Goal: Feedback & Contribution: Leave review/rating

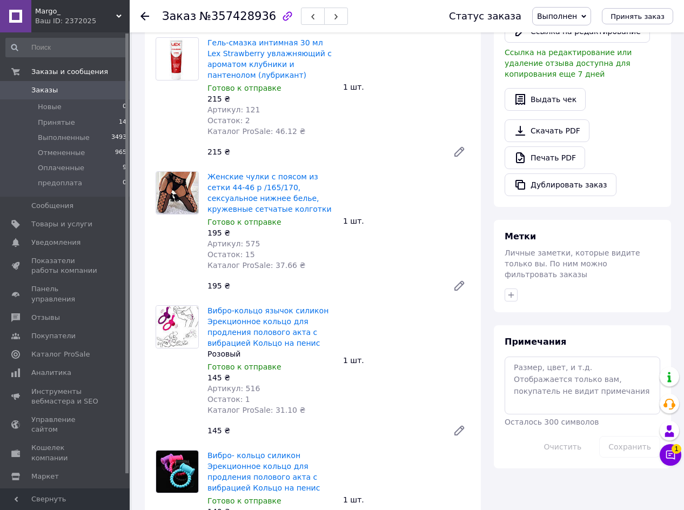
scroll to position [324, 0]
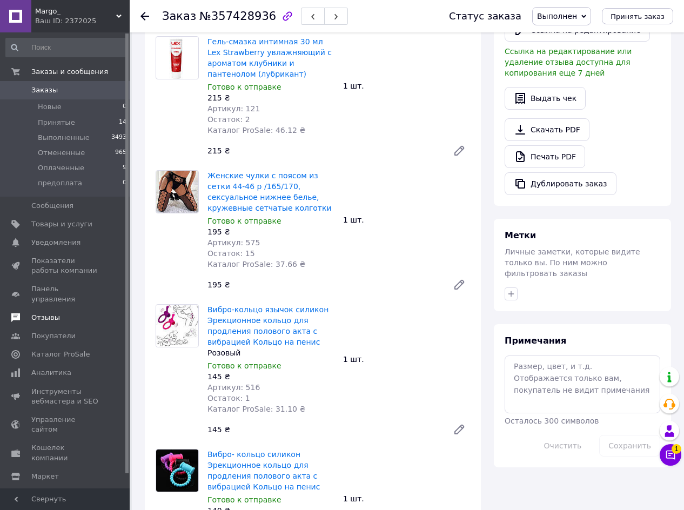
click at [43, 313] on span "Отзывы" at bounding box center [45, 318] width 29 height 10
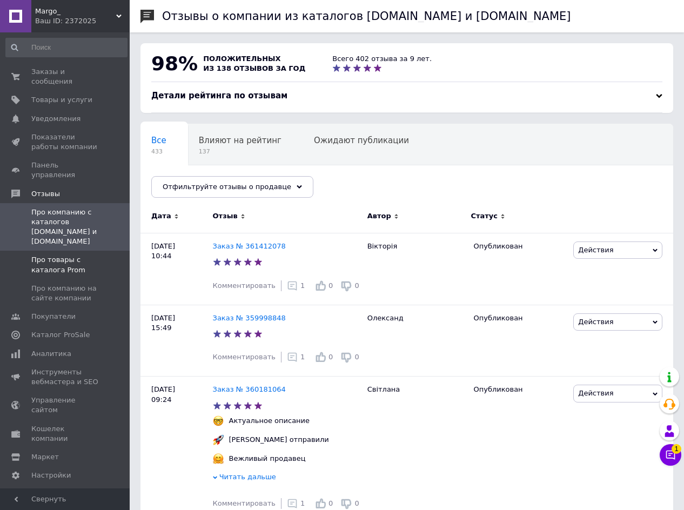
click at [46, 255] on span "Про товары с каталога Prom" at bounding box center [65, 264] width 69 height 19
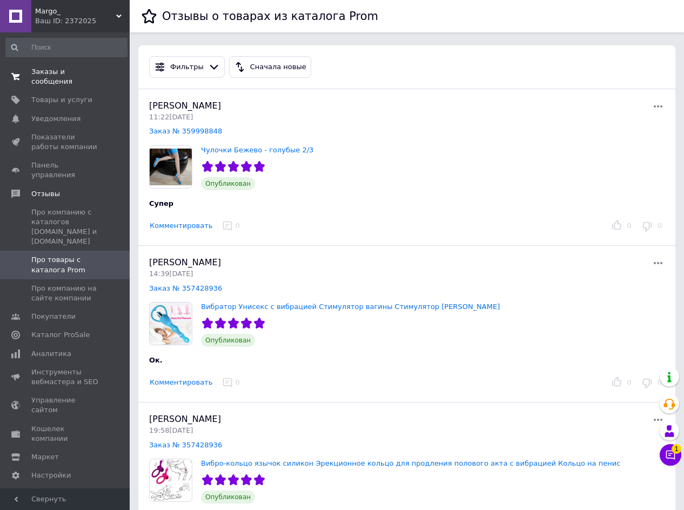
click at [57, 71] on span "Заказы и сообщения" at bounding box center [65, 76] width 69 height 19
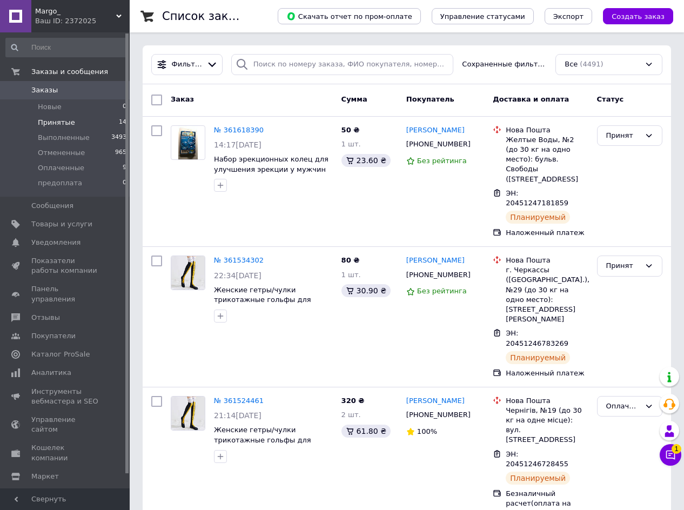
click at [56, 125] on span "Принятые" at bounding box center [56, 123] width 37 height 10
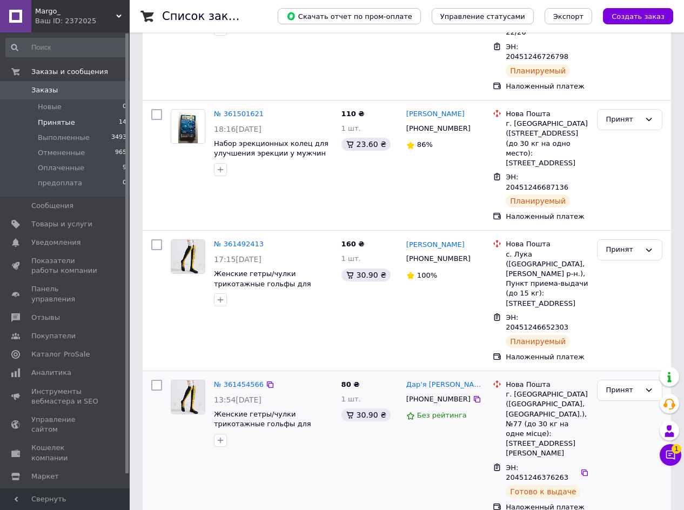
scroll to position [486, 0]
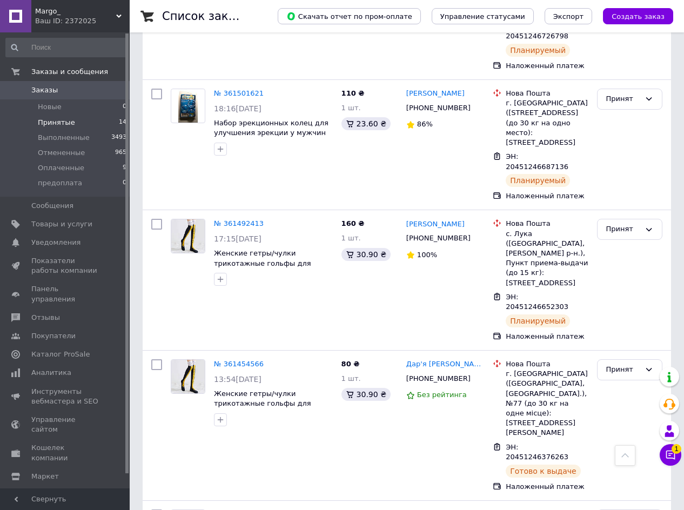
click at [631, 458] on div at bounding box center [625, 455] width 21 height 21
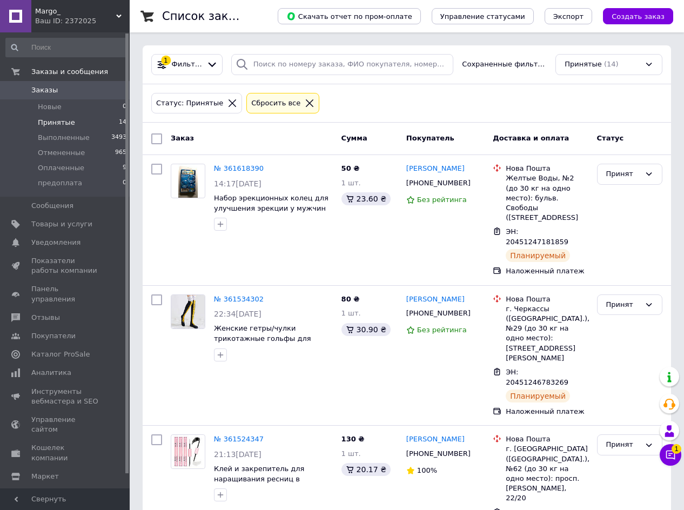
click at [227, 106] on icon at bounding box center [232, 103] width 10 height 10
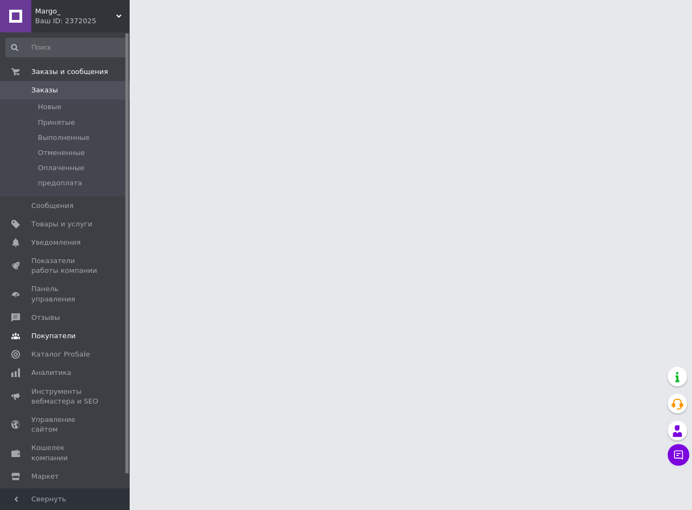
click at [43, 327] on link "Покупатели" at bounding box center [66, 336] width 133 height 18
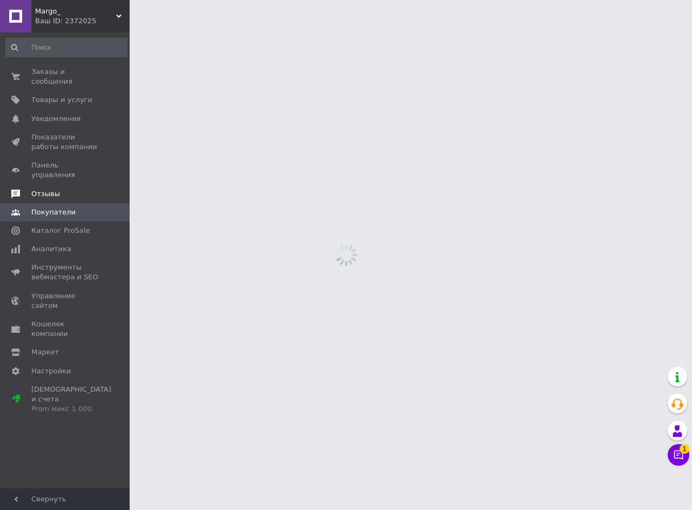
click at [49, 189] on span "Отзывы" at bounding box center [45, 194] width 29 height 10
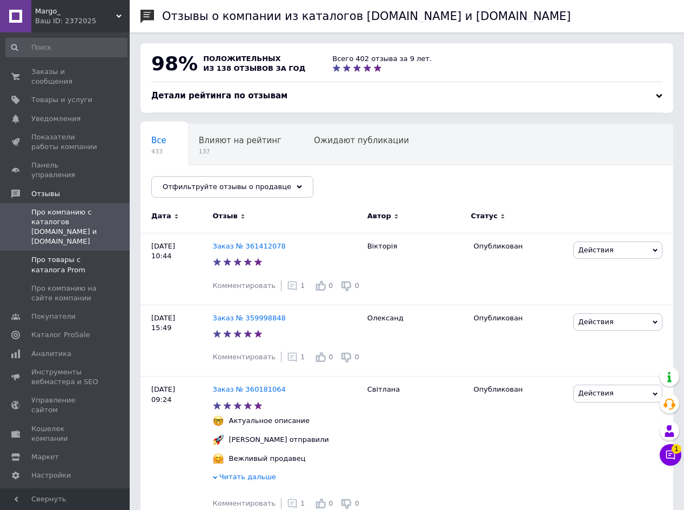
click at [55, 255] on span "Про товары с каталога Prom" at bounding box center [65, 264] width 69 height 19
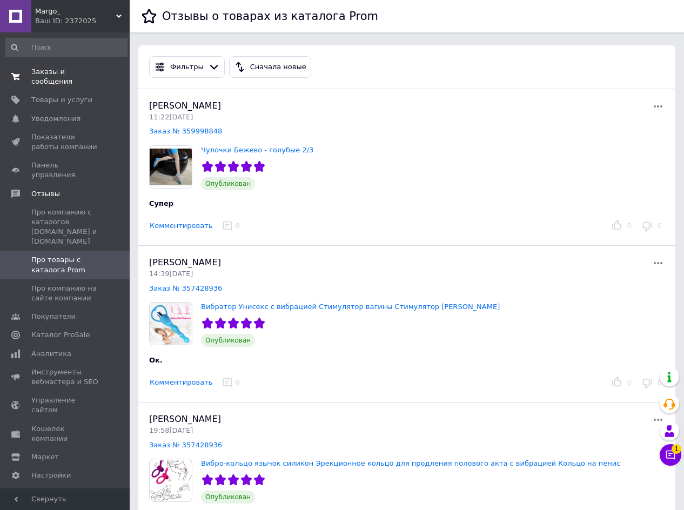
click at [55, 73] on span "Заказы и сообщения" at bounding box center [65, 76] width 69 height 19
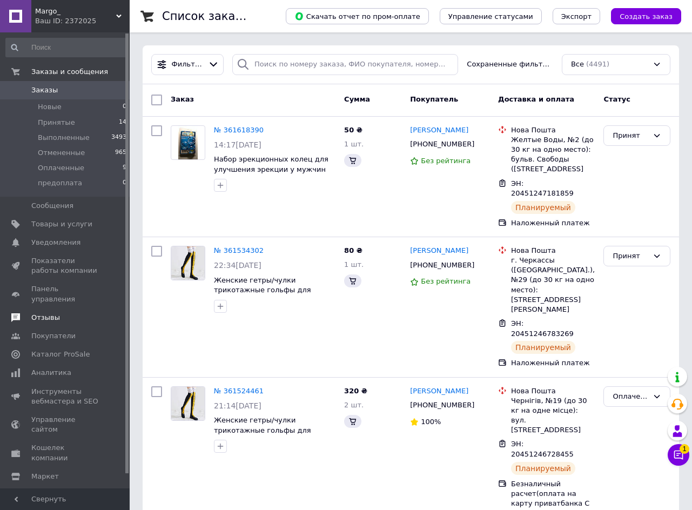
click at [51, 313] on span "Отзывы" at bounding box center [45, 318] width 29 height 10
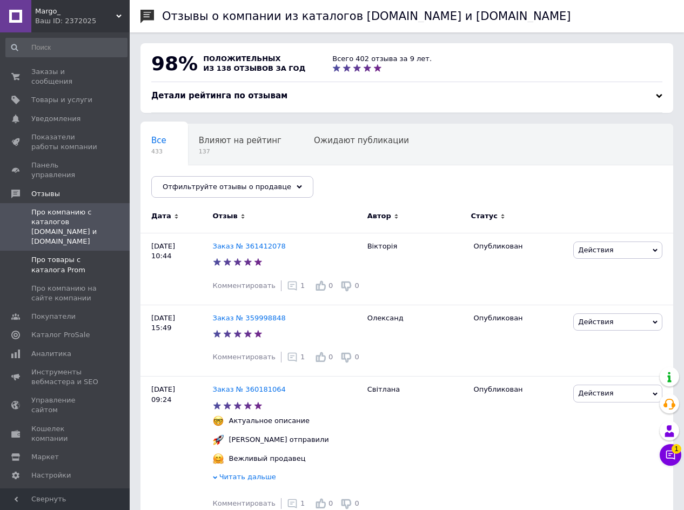
click at [48, 255] on span "Про товары с каталога Prom" at bounding box center [65, 264] width 69 height 19
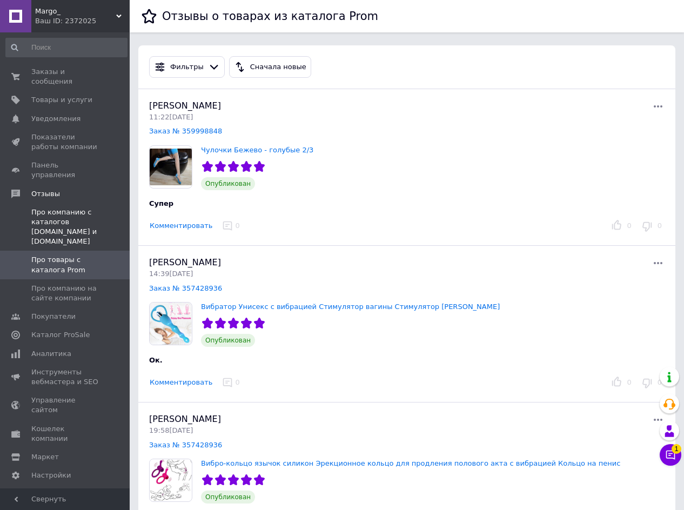
click at [63, 207] on span "Про компанию с каталогов Prom.ua и Bigl.ua" at bounding box center [65, 226] width 69 height 39
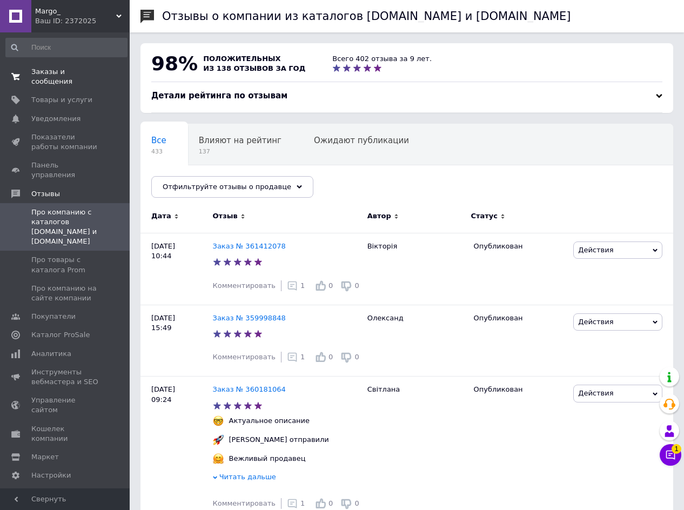
click at [53, 72] on span "Заказы и сообщения" at bounding box center [65, 76] width 69 height 19
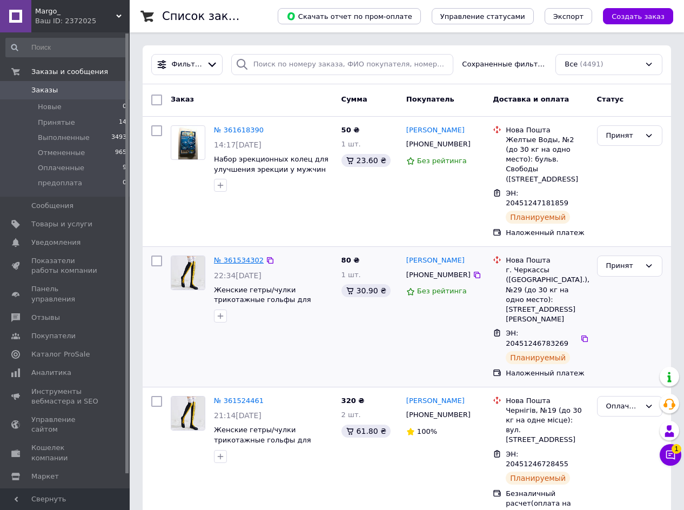
click at [243, 256] on link "№ 361534302" at bounding box center [239, 260] width 50 height 8
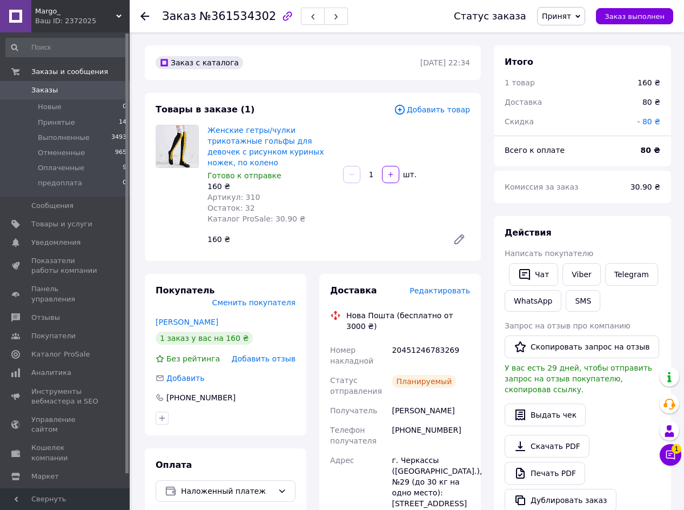
click at [145, 21] on div at bounding box center [144, 16] width 9 height 11
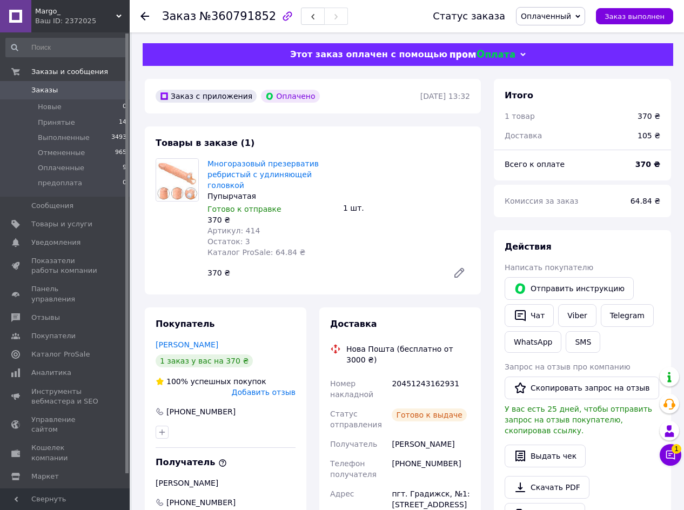
click at [287, 388] on span "Добавить отзыв" at bounding box center [264, 392] width 64 height 9
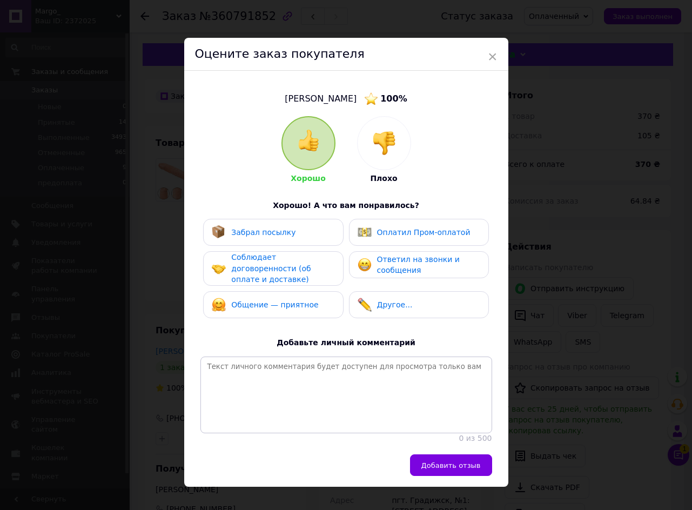
click at [403, 232] on span "Оплатил Пром-оплатой" at bounding box center [423, 232] width 93 height 9
click at [315, 230] on div "Забрал посылку" at bounding box center [273, 232] width 123 height 14
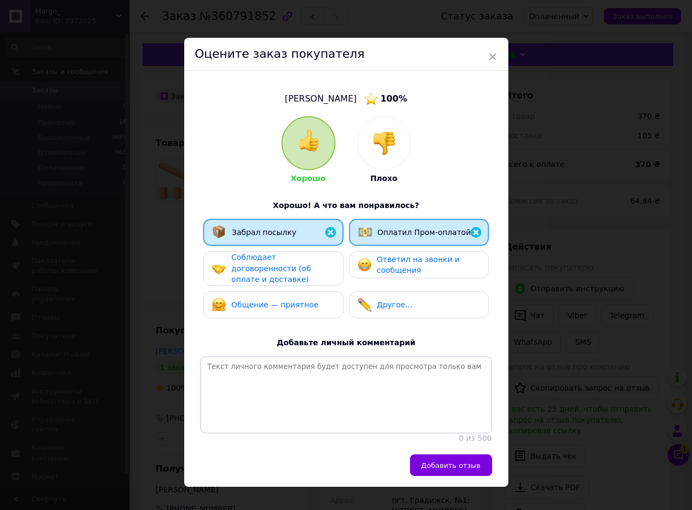
click at [305, 263] on span "Соблюдает договоренности (об оплате и доставке)" at bounding box center [270, 268] width 79 height 31
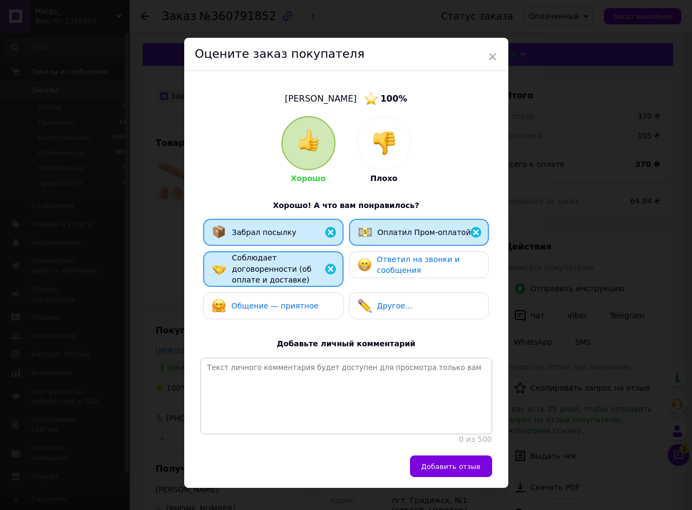
click at [445, 468] on span "Добавить отзыв" at bounding box center [450, 466] width 59 height 8
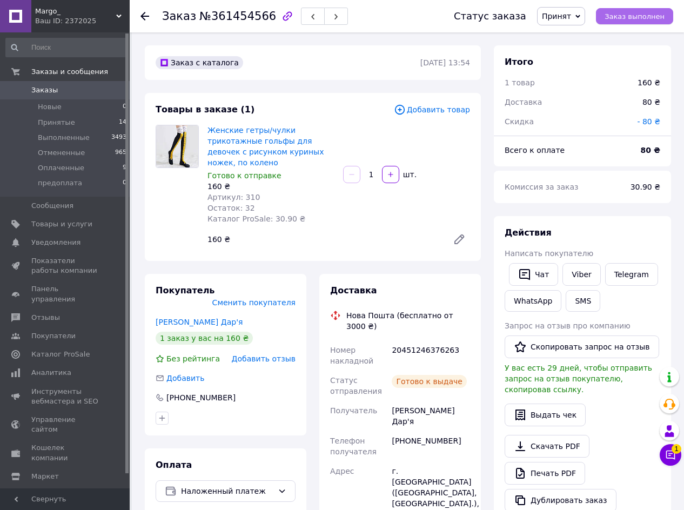
click at [646, 21] on button "Заказ выполнен" at bounding box center [634, 16] width 77 height 16
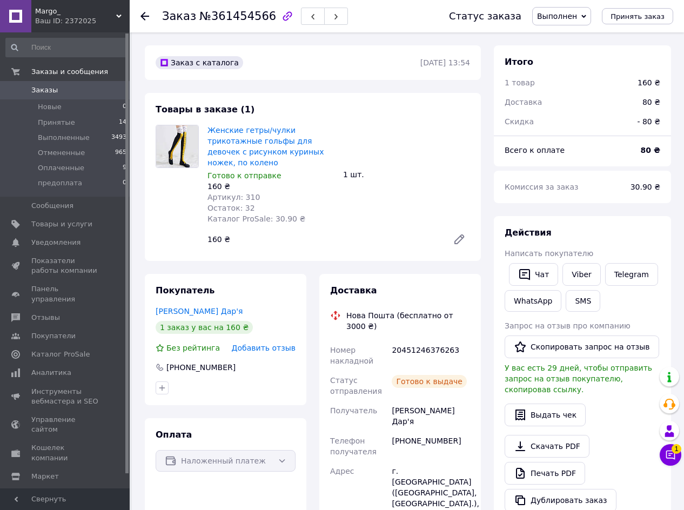
click at [280, 344] on span "Добавить отзыв" at bounding box center [264, 348] width 64 height 9
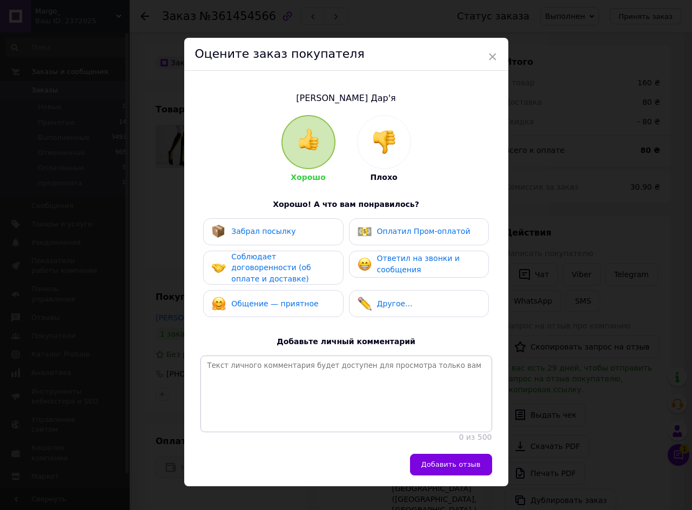
click at [389, 258] on span "Ответил на звонки и сообщения" at bounding box center [418, 264] width 83 height 20
click at [293, 232] on div "Забрал посылку" at bounding box center [273, 232] width 123 height 14
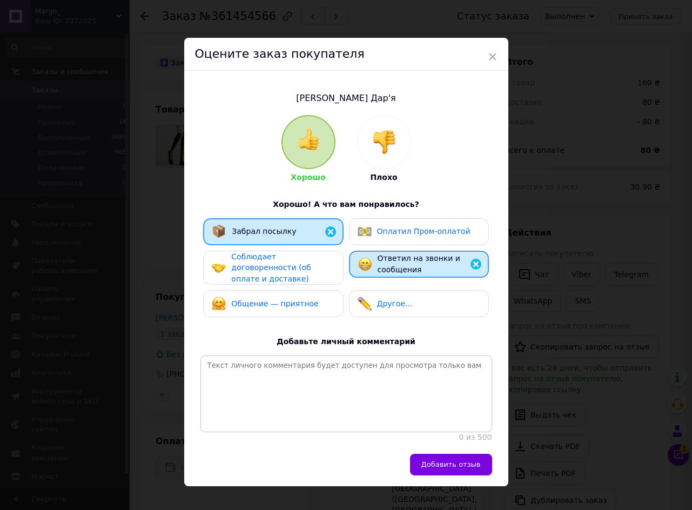
click at [281, 262] on span "Соблюдает договоренности (об оплате и доставке)" at bounding box center [270, 267] width 79 height 31
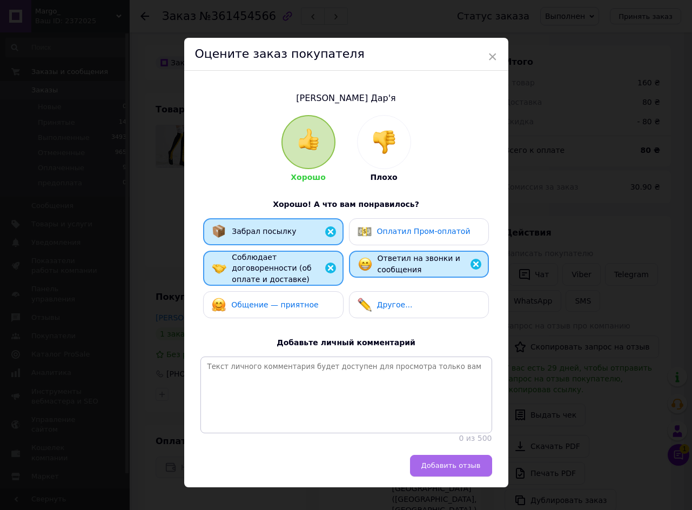
click at [436, 463] on span "Добавить отзыв" at bounding box center [450, 465] width 59 height 8
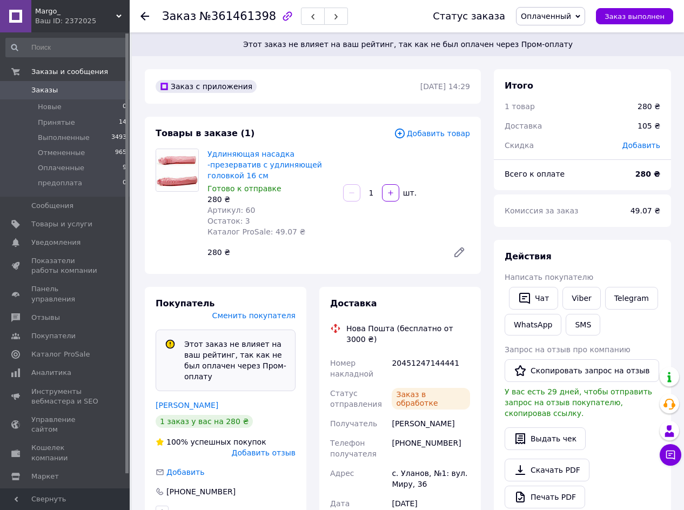
scroll to position [73, 0]
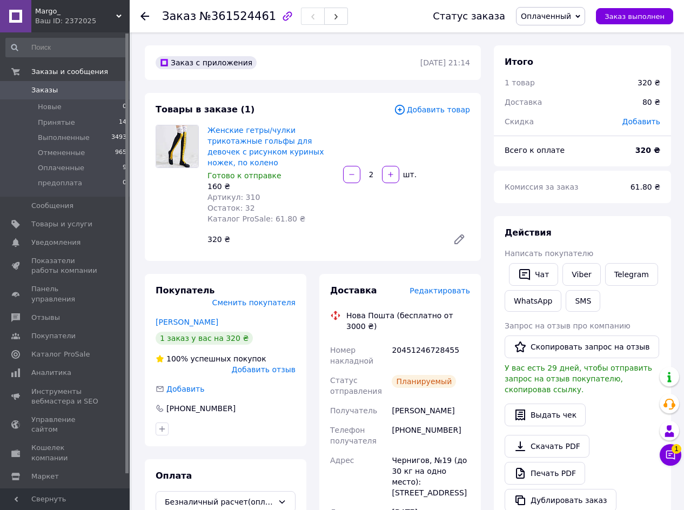
click at [270, 365] on span "Добавить отзыв" at bounding box center [264, 369] width 64 height 9
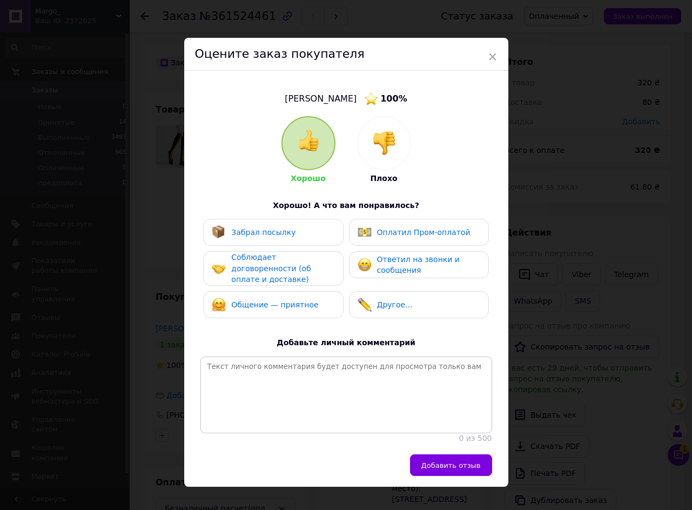
click at [381, 257] on span "Ответил на звонки и сообщения" at bounding box center [418, 265] width 83 height 20
click at [289, 227] on div "Забрал посылку" at bounding box center [273, 232] width 123 height 14
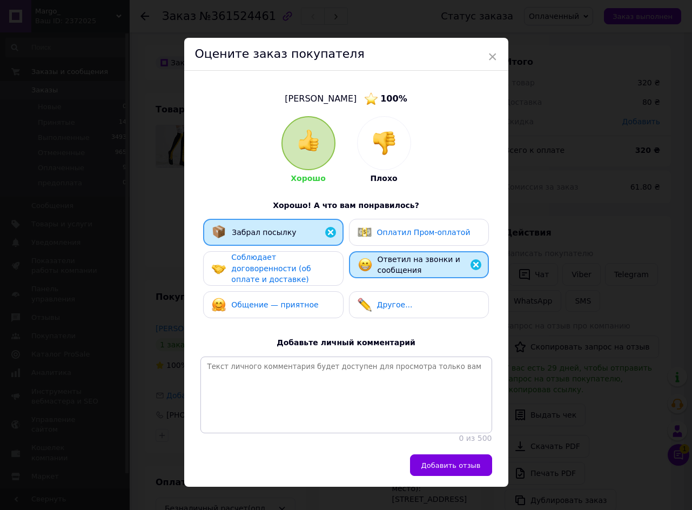
click at [288, 263] on span "Соблюдает договоренности (об оплате и доставке)" at bounding box center [270, 268] width 79 height 31
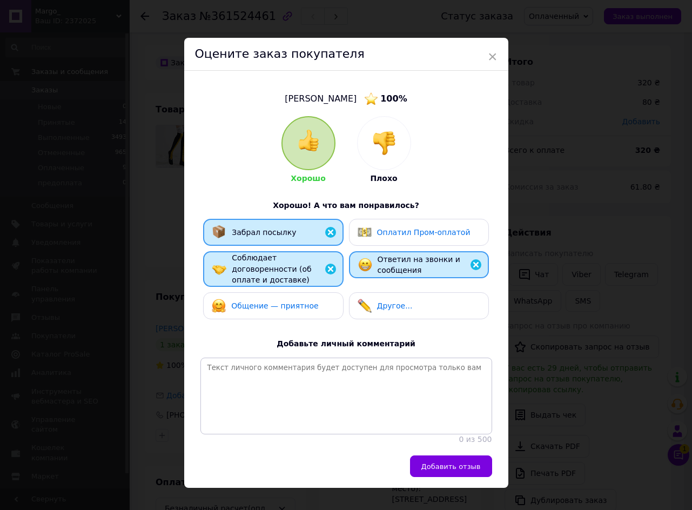
click at [290, 301] on span "Общение — приятное" at bounding box center [274, 305] width 87 height 9
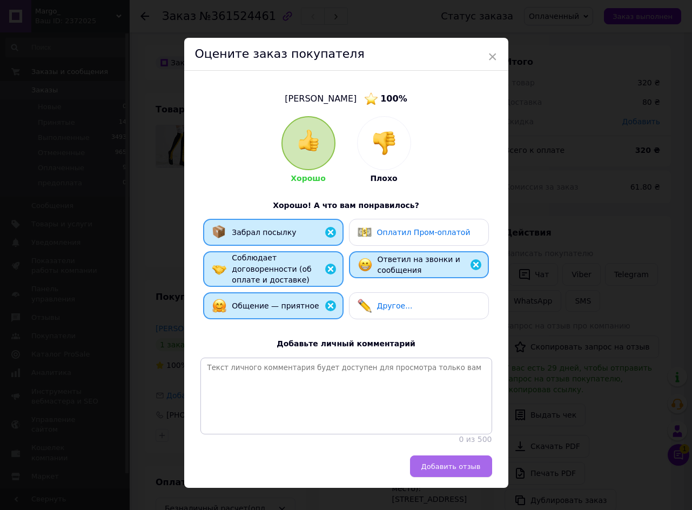
click at [458, 470] on span "Добавить отзыв" at bounding box center [450, 466] width 59 height 8
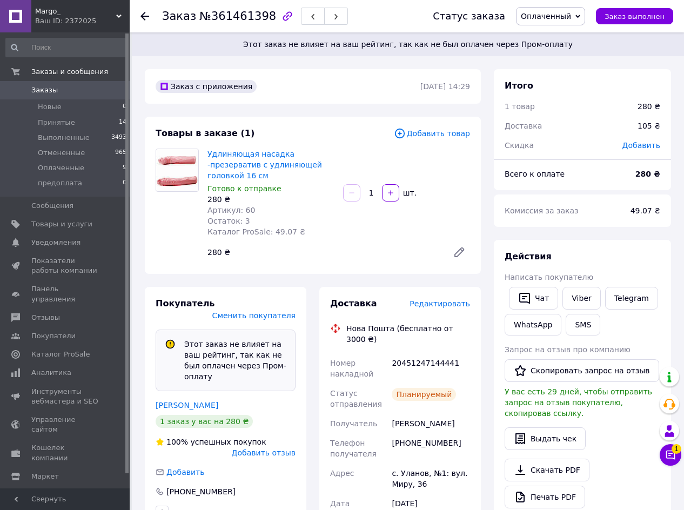
scroll to position [73, 0]
click at [614, 19] on span "Заказ выполнен" at bounding box center [634, 16] width 60 height 8
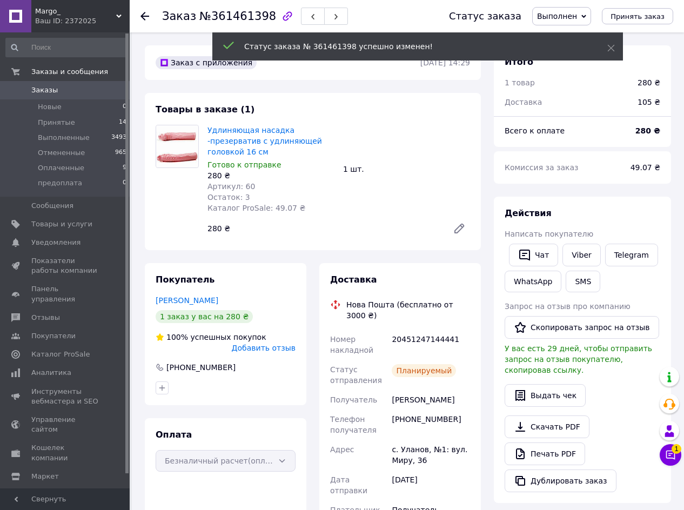
scroll to position [99, 0]
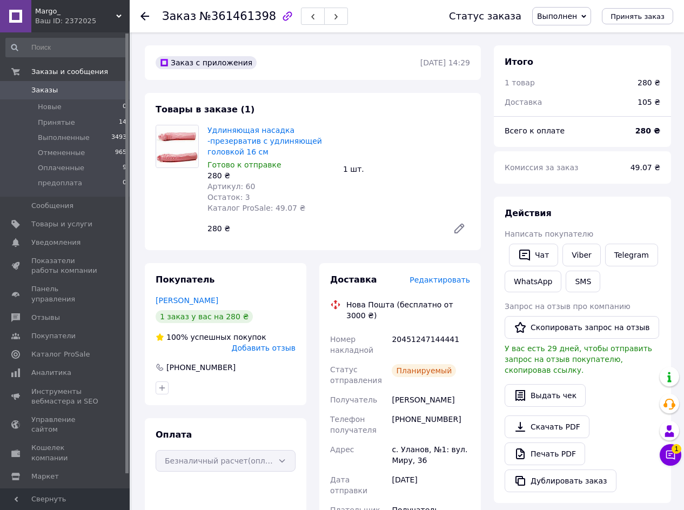
click at [577, 17] on span "Выполнен" at bounding box center [557, 16] width 40 height 9
click at [628, 16] on span "Принять заказ" at bounding box center [637, 16] width 54 height 8
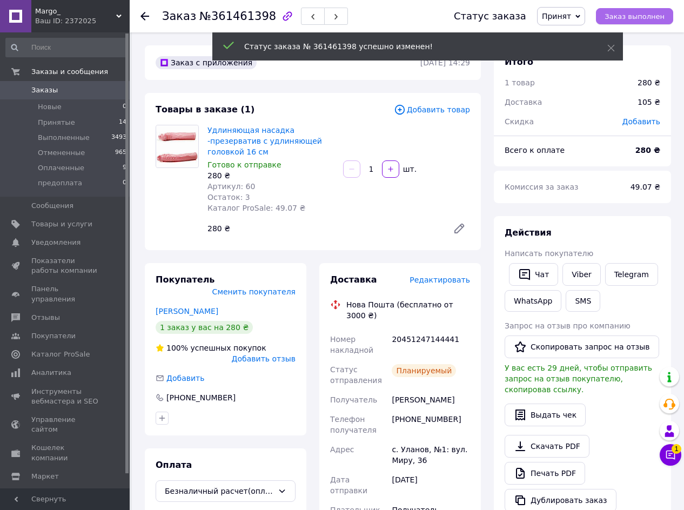
scroll to position [125, 0]
click at [583, 13] on span "Принят" at bounding box center [561, 16] width 48 height 18
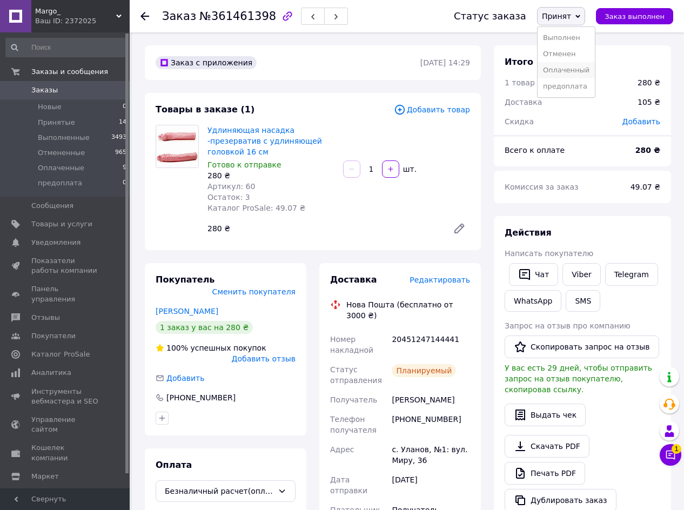
click at [566, 64] on li "Оплаченный" at bounding box center [565, 70] width 57 height 16
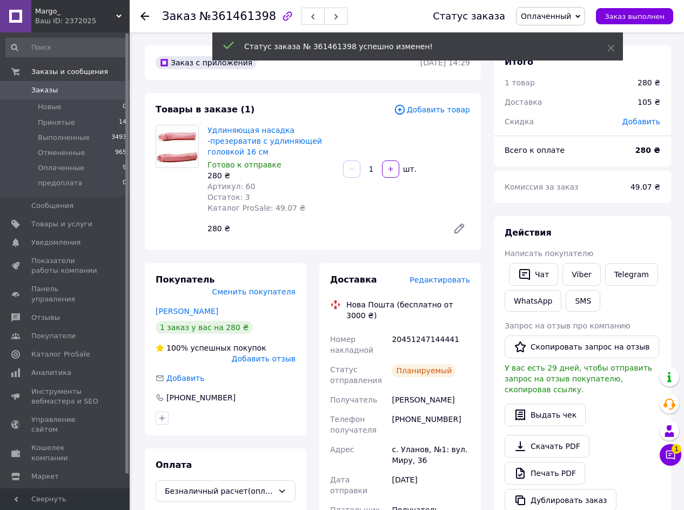
scroll to position [151, 0]
click at [270, 354] on span "Добавить отзыв" at bounding box center [264, 358] width 64 height 9
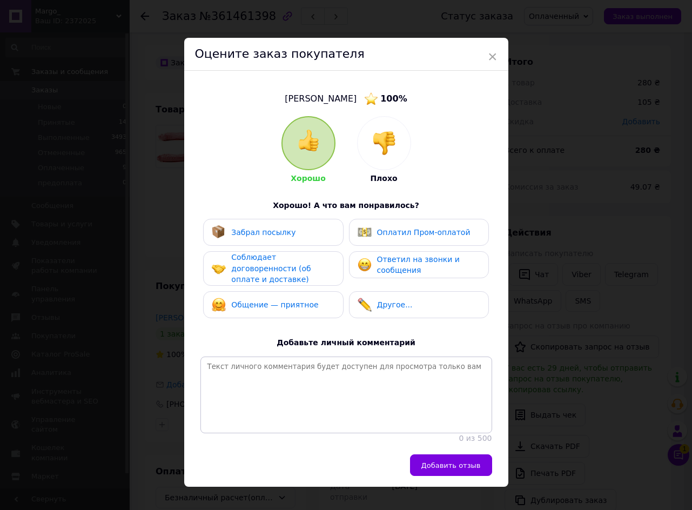
click at [390, 258] on span "Ответил на звонки и сообщения" at bounding box center [418, 265] width 83 height 20
click at [275, 229] on span "Забрал посылку" at bounding box center [263, 232] width 64 height 9
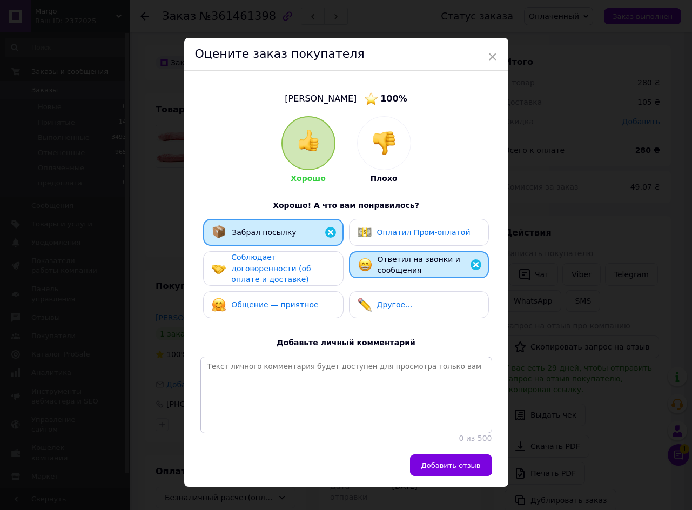
click at [264, 266] on span "Соблюдает договоренности (об оплате и доставке)" at bounding box center [270, 268] width 79 height 31
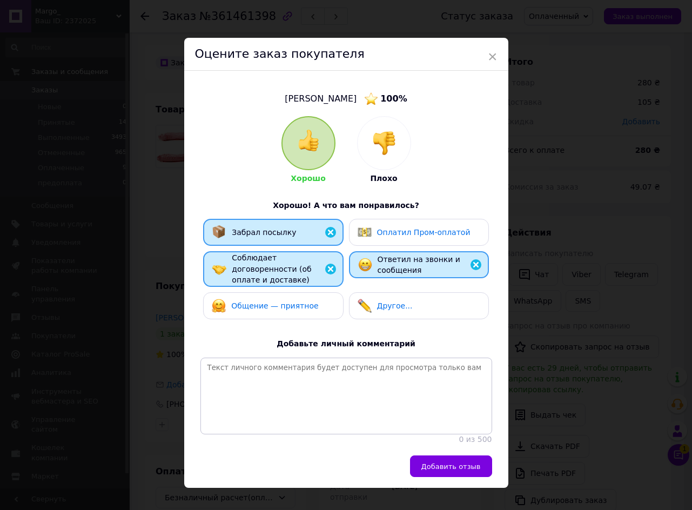
click at [264, 301] on span "Общение — приятное" at bounding box center [274, 305] width 87 height 9
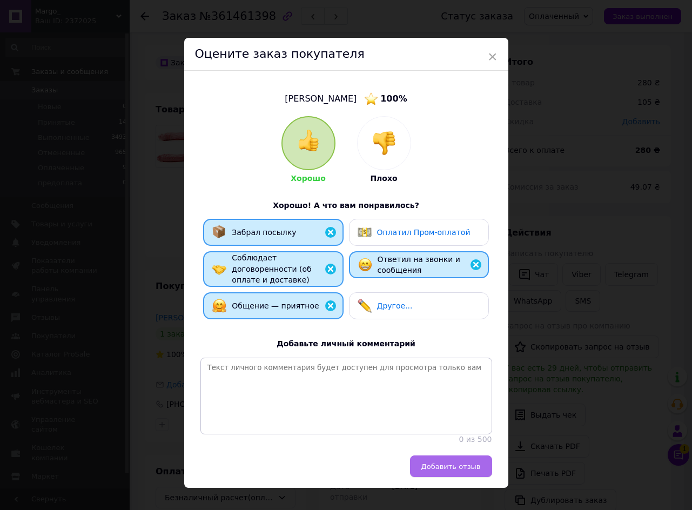
click at [438, 458] on button "Добавить отзыв" at bounding box center [451, 466] width 82 height 22
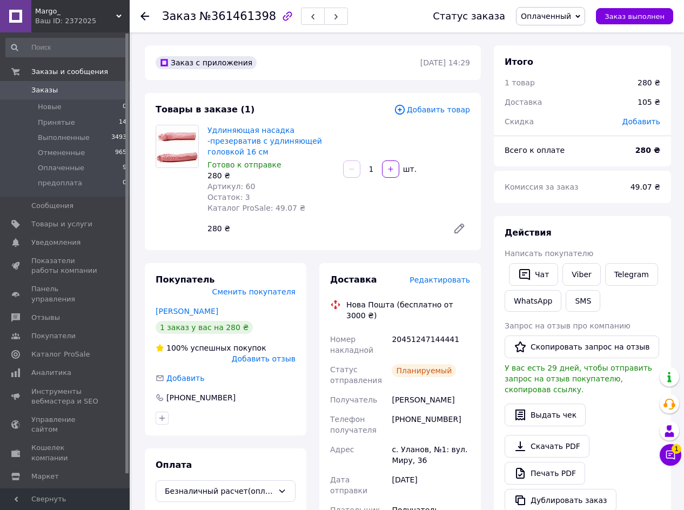
click at [268, 354] on span "Добавить отзыв" at bounding box center [264, 358] width 64 height 9
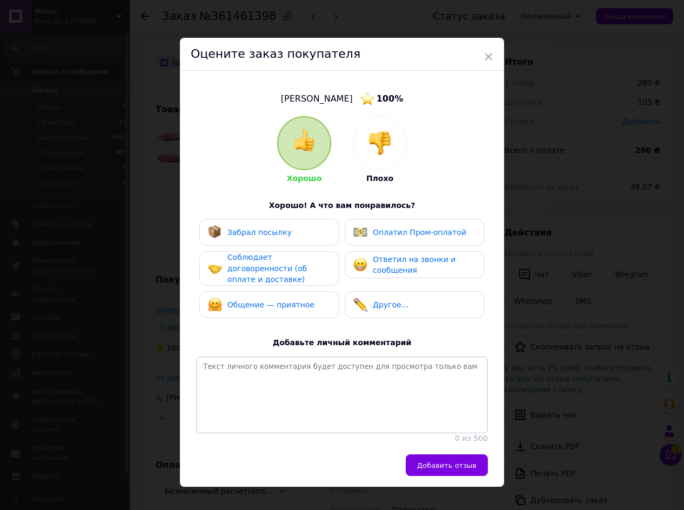
click at [389, 264] on span "Ответил на звонки и сообщения" at bounding box center [414, 265] width 83 height 20
click at [284, 224] on div "Забрал посылку" at bounding box center [269, 232] width 140 height 27
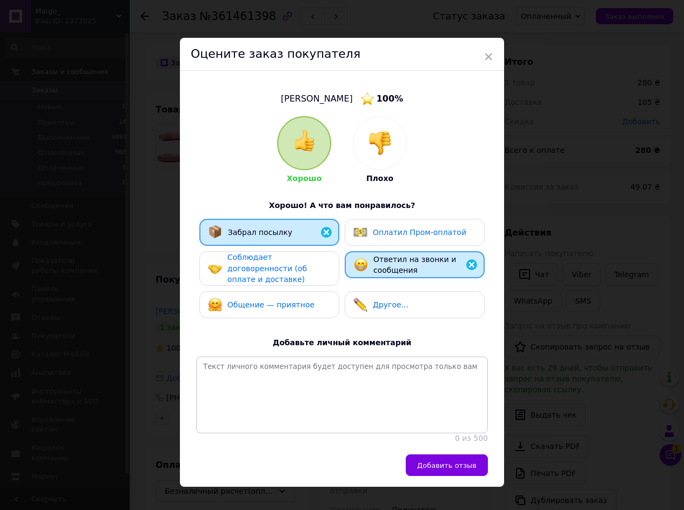
click at [285, 266] on span "Соблюдает договоренности (об оплате и доставке)" at bounding box center [266, 268] width 79 height 31
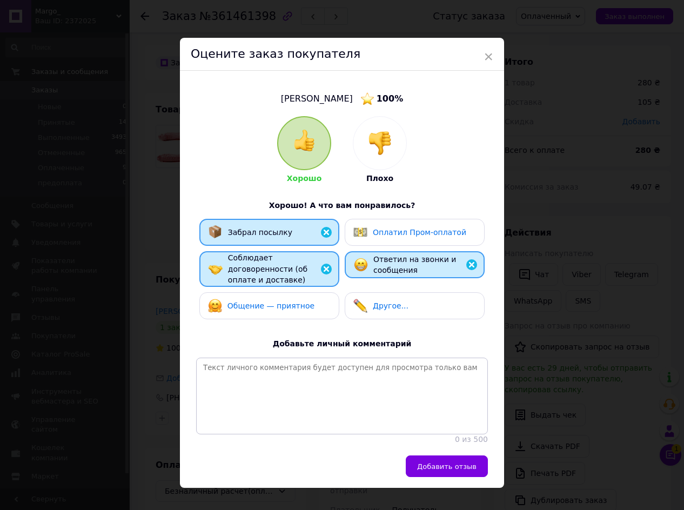
click at [289, 299] on div "Общение — приятное" at bounding box center [261, 306] width 106 height 14
click at [447, 468] on span "Добавить отзыв" at bounding box center [446, 466] width 59 height 8
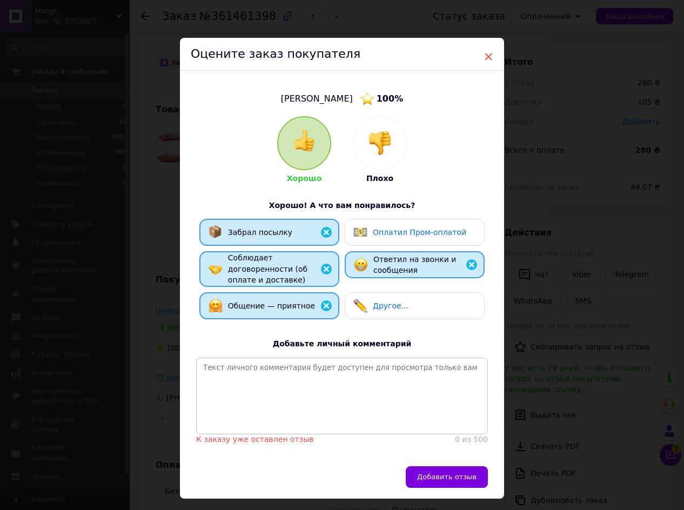
click at [487, 57] on span "×" at bounding box center [488, 57] width 10 height 18
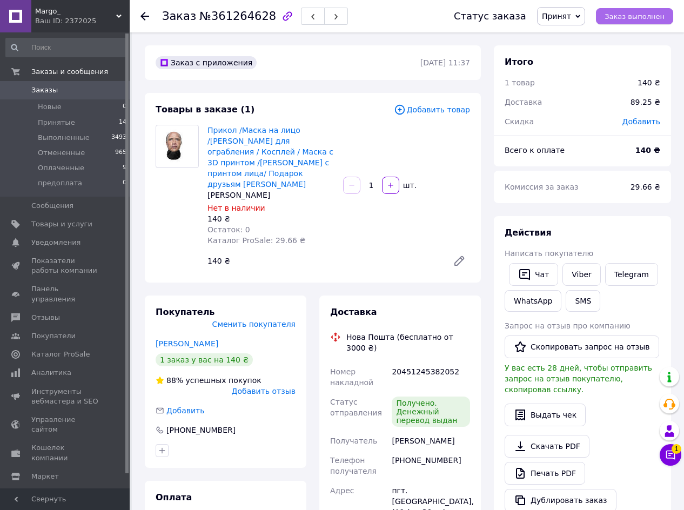
click at [615, 19] on span "Заказ выполнен" at bounding box center [634, 16] width 60 height 8
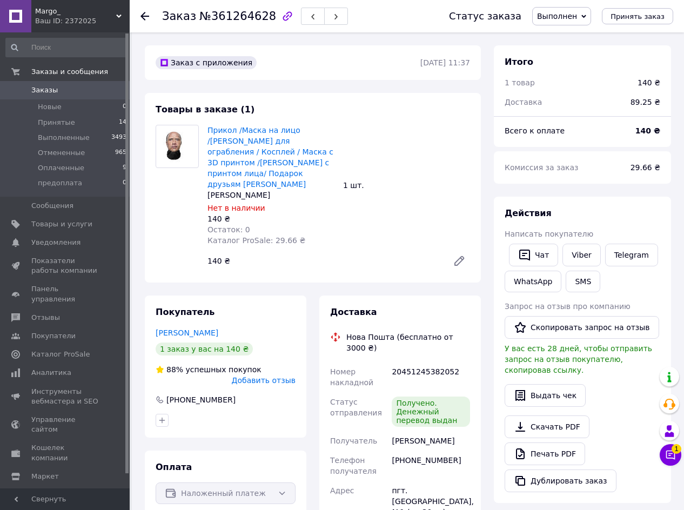
click at [283, 376] on span "Добавить отзыв" at bounding box center [264, 380] width 64 height 9
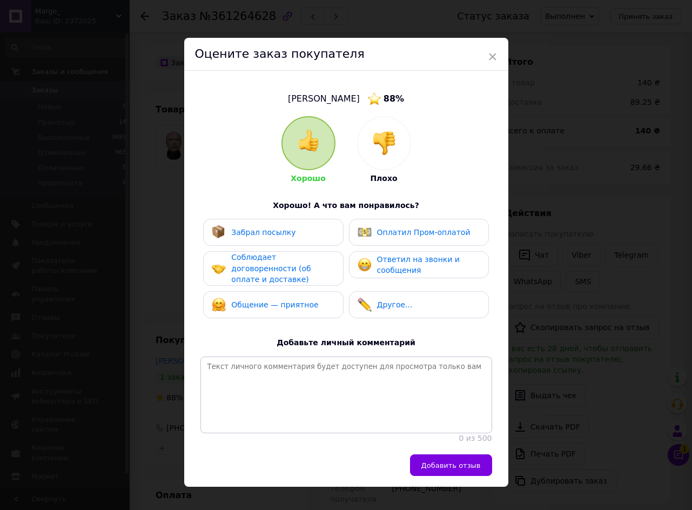
click at [378, 263] on span "Ответил на звонки и сообщения" at bounding box center [418, 265] width 83 height 20
click at [293, 241] on div "Забрал посылку" at bounding box center [273, 232] width 140 height 27
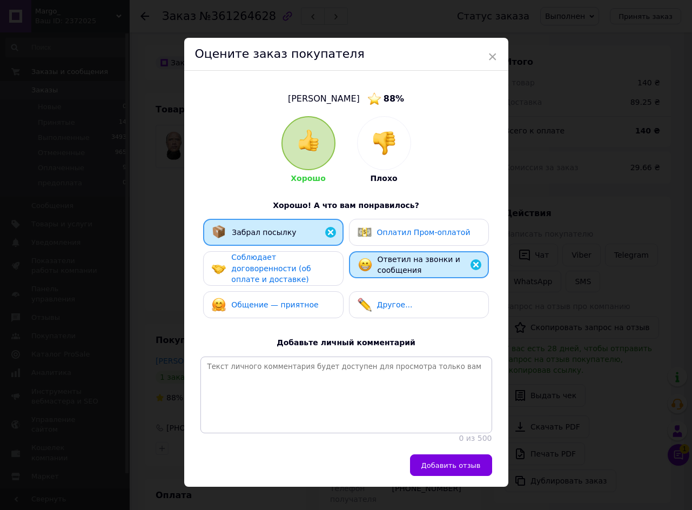
click at [294, 262] on span "Соблюдает договоренности (об оплате и доставке)" at bounding box center [270, 268] width 79 height 31
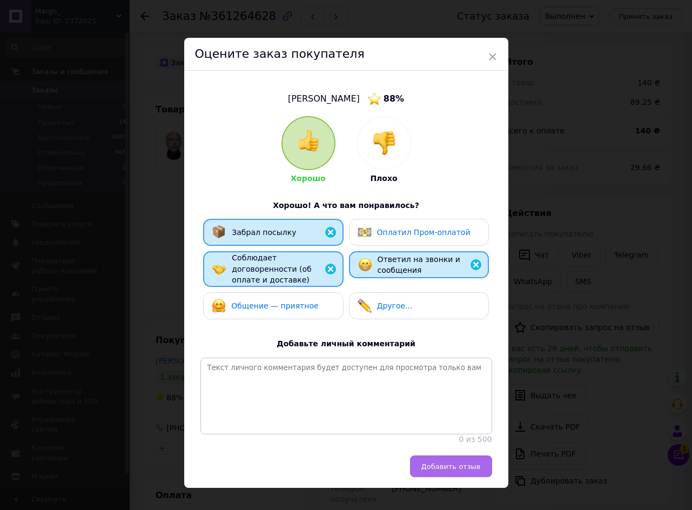
click at [448, 456] on button "Добавить отзыв" at bounding box center [451, 466] width 82 height 22
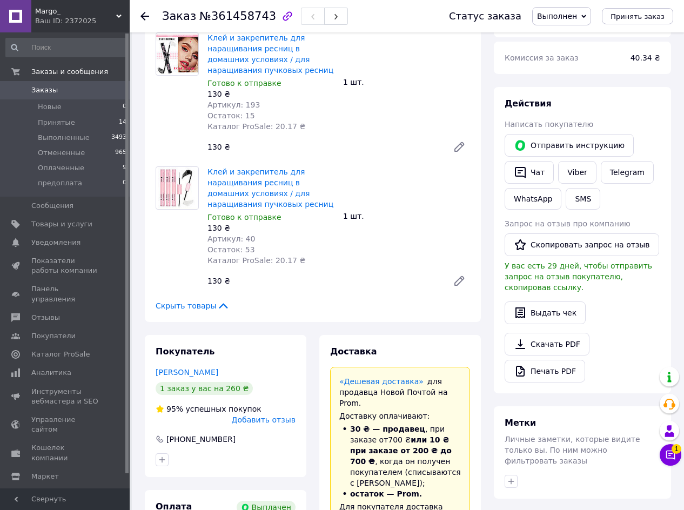
scroll to position [162, 0]
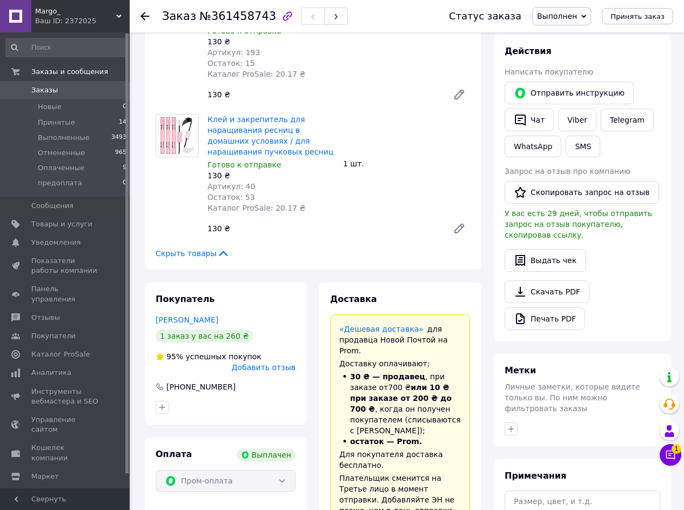
click at [282, 363] on span "Добавить отзыв" at bounding box center [264, 367] width 64 height 9
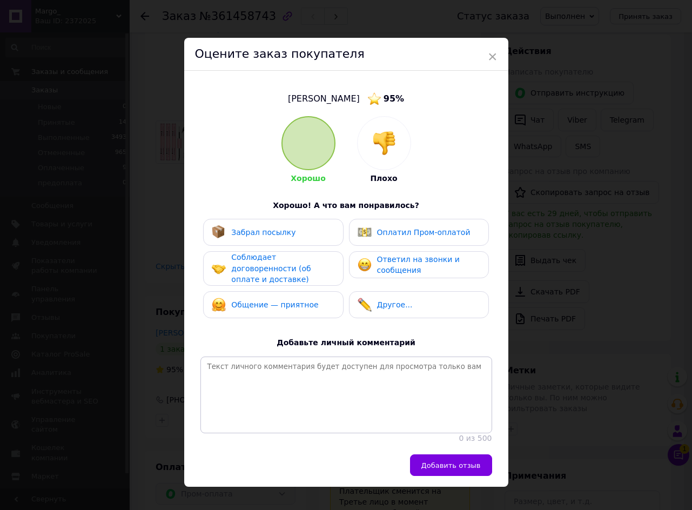
click at [420, 269] on div "Ответил на звонки и сообщения" at bounding box center [428, 265] width 103 height 22
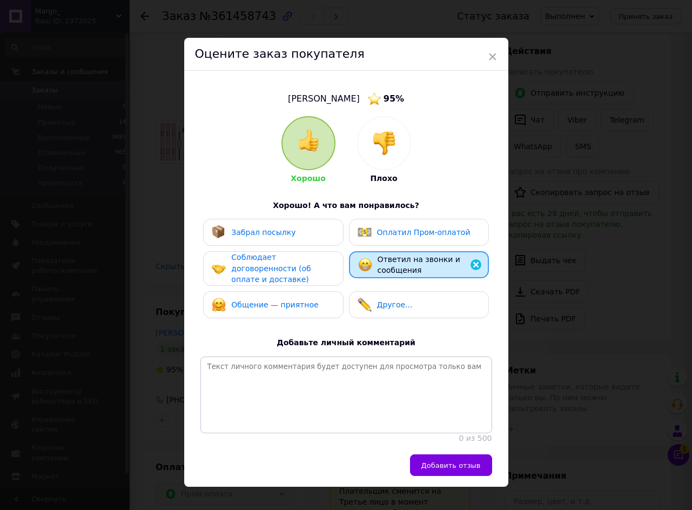
click at [364, 238] on img at bounding box center [365, 232] width 14 height 14
click at [301, 237] on div "Забрал посылку" at bounding box center [273, 232] width 123 height 14
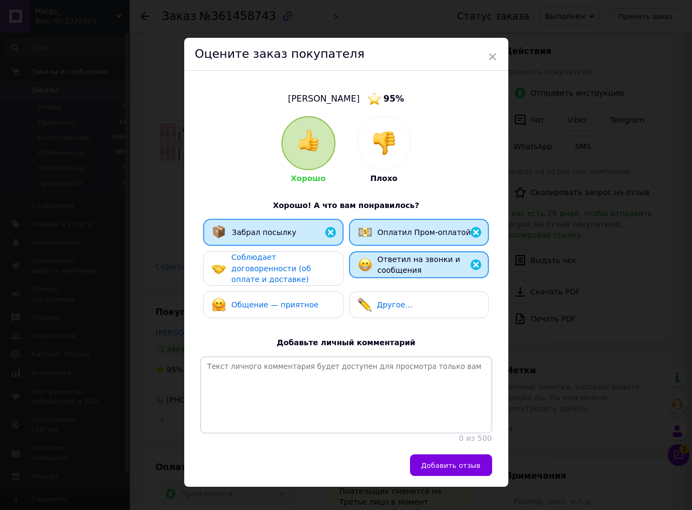
click at [303, 264] on span "Соблюдает договоренности (об оплате и доставке)" at bounding box center [270, 268] width 79 height 31
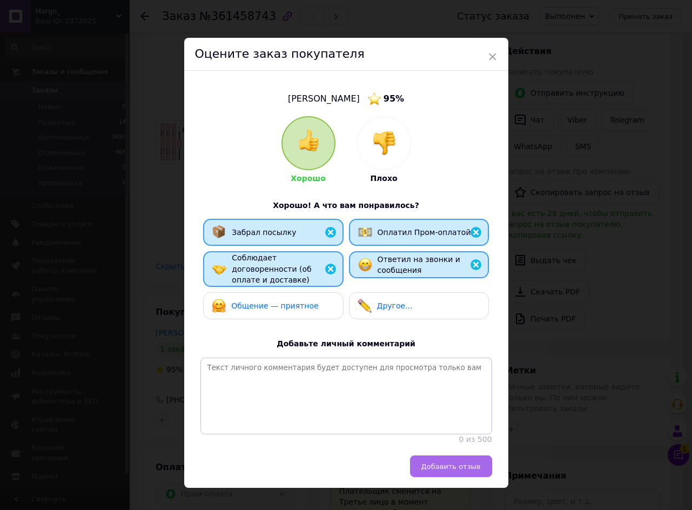
click at [449, 472] on button "Добавить отзыв" at bounding box center [451, 466] width 82 height 22
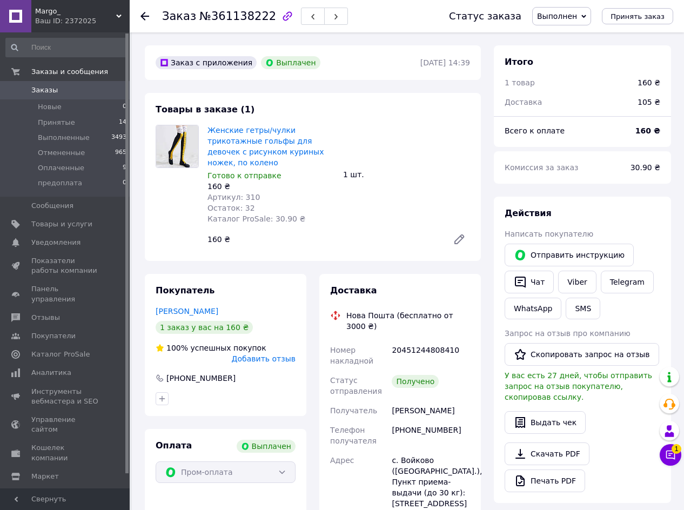
click at [481, 238] on div "Заказ с приложения Выплачен [DATE] 14:39 Товары в заказе (1) Женские гетры/чулк…" at bounding box center [312, 502] width 349 height 915
click at [268, 354] on span "Добавить отзыв" at bounding box center [264, 358] width 64 height 9
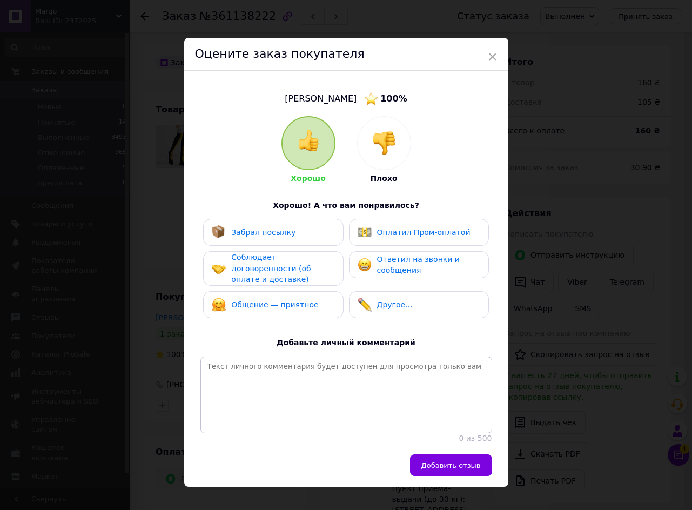
click at [373, 239] on div "Оплатил Пром-оплатой" at bounding box center [419, 232] width 140 height 27
click at [304, 231] on div "Забрал посылку" at bounding box center [273, 232] width 123 height 14
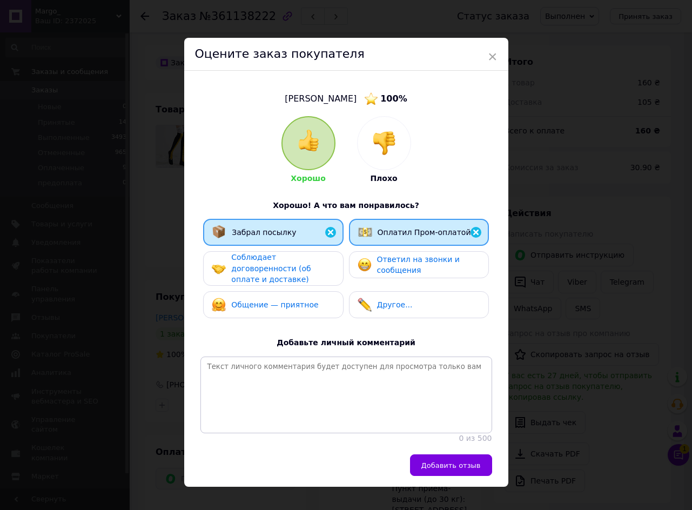
click at [300, 267] on span "Соблюдает договоренности (об оплате и доставке)" at bounding box center [270, 268] width 79 height 31
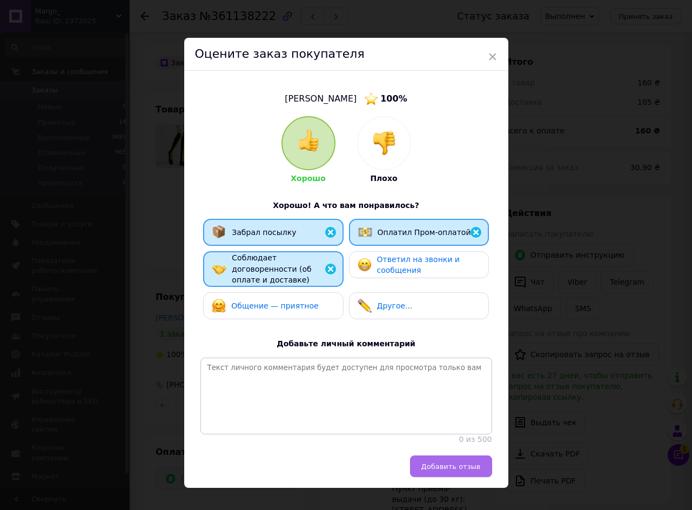
click at [445, 463] on span "Добавить отзыв" at bounding box center [450, 466] width 59 height 8
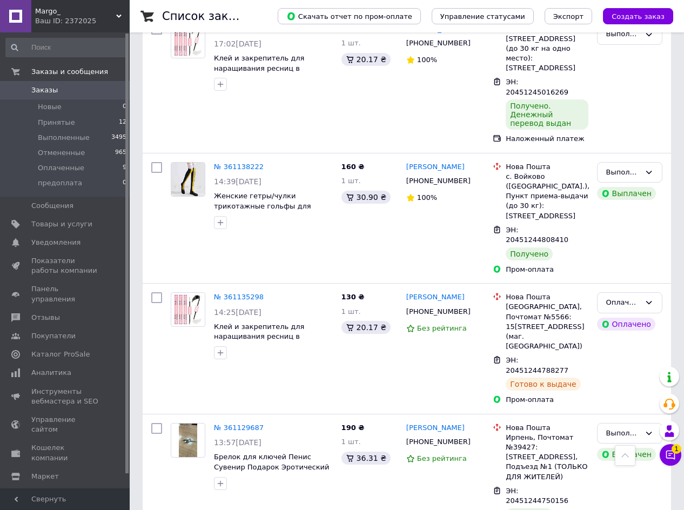
scroll to position [3133, 0]
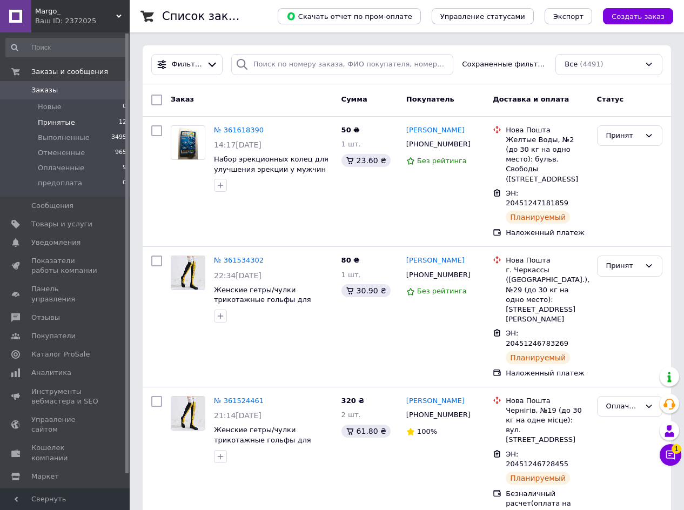
click at [52, 120] on span "Принятые" at bounding box center [56, 123] width 37 height 10
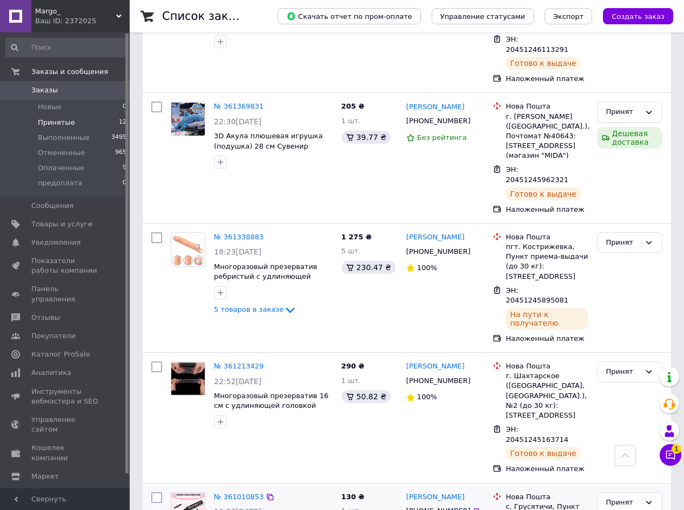
scroll to position [964, 0]
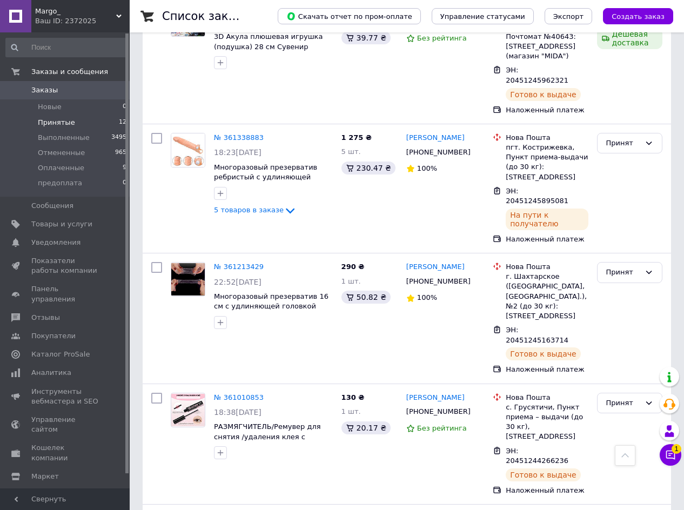
click at [629, 453] on div at bounding box center [625, 455] width 21 height 21
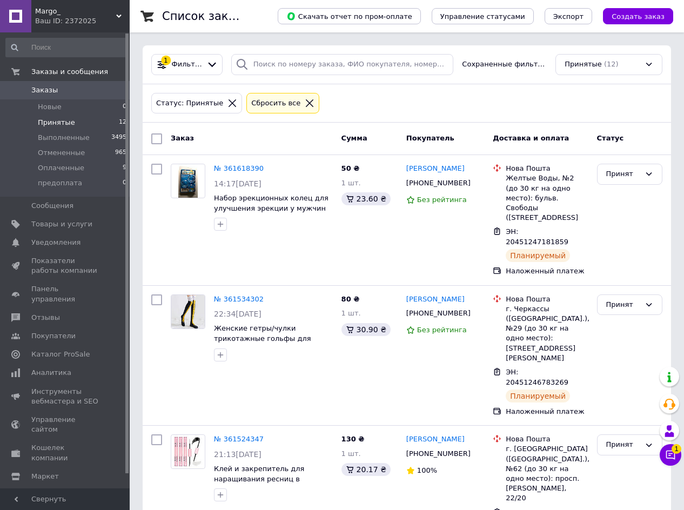
click at [229, 104] on icon at bounding box center [233, 103] width 8 height 8
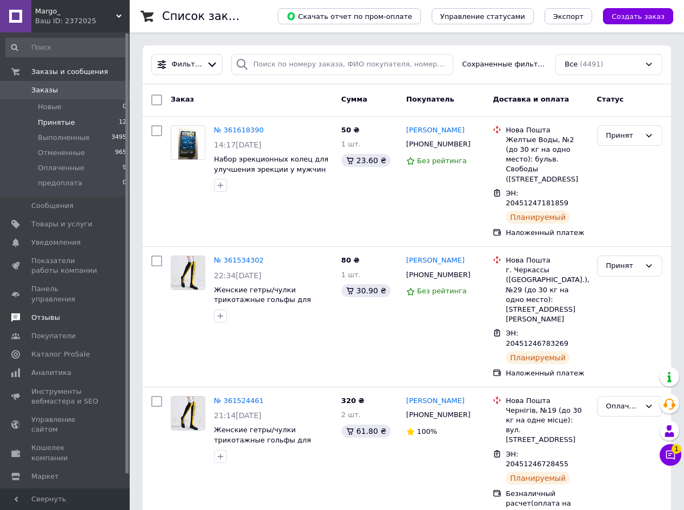
click at [37, 313] on span "Отзывы" at bounding box center [45, 318] width 29 height 10
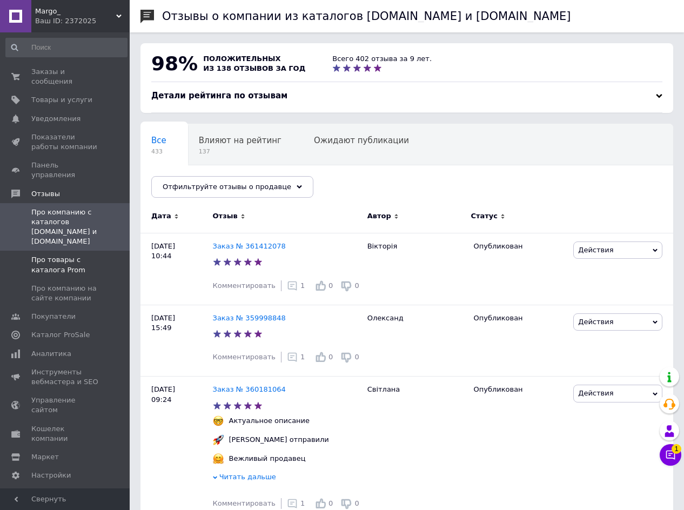
click at [43, 255] on span "Про товары с каталога Prom" at bounding box center [65, 264] width 69 height 19
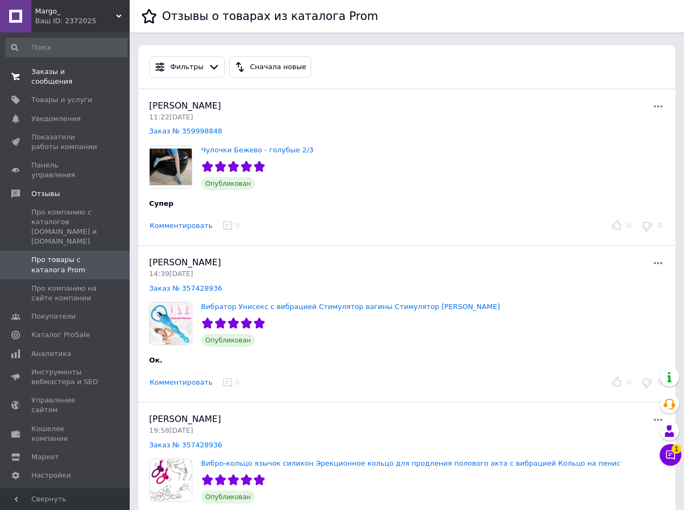
click at [42, 69] on span "Заказы и сообщения" at bounding box center [65, 76] width 69 height 19
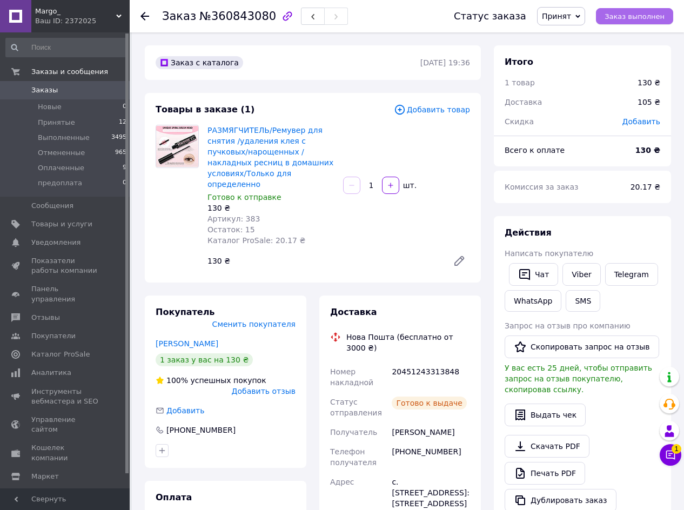
click at [631, 21] on span "Заказ выполнен" at bounding box center [634, 16] width 60 height 8
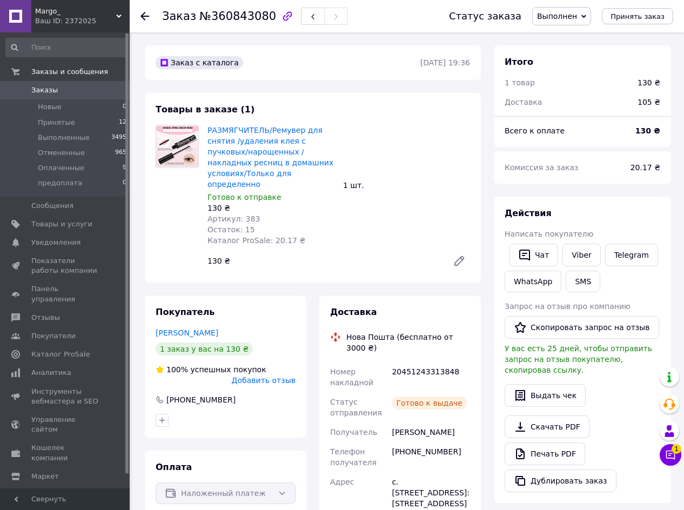
click at [424, 252] on div "РАЗМЯГЧИТЕЛЬ/Ремувер для снятия /удаления клея с пучковых/нарощенных / накладны…" at bounding box center [338, 198] width 271 height 151
click at [281, 377] on span "Добавить отзыв" at bounding box center [264, 380] width 64 height 9
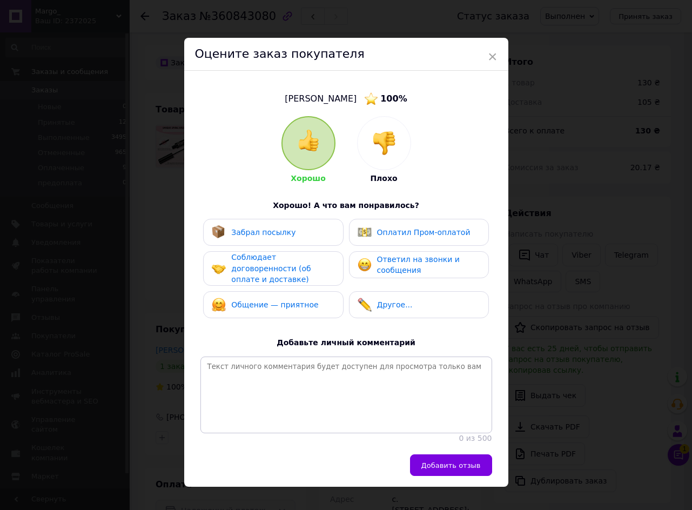
click at [256, 228] on span "Забрал посылку" at bounding box center [263, 232] width 64 height 9
click at [263, 262] on span "Соблюдает договоренности (об оплате и доставке)" at bounding box center [270, 268] width 79 height 31
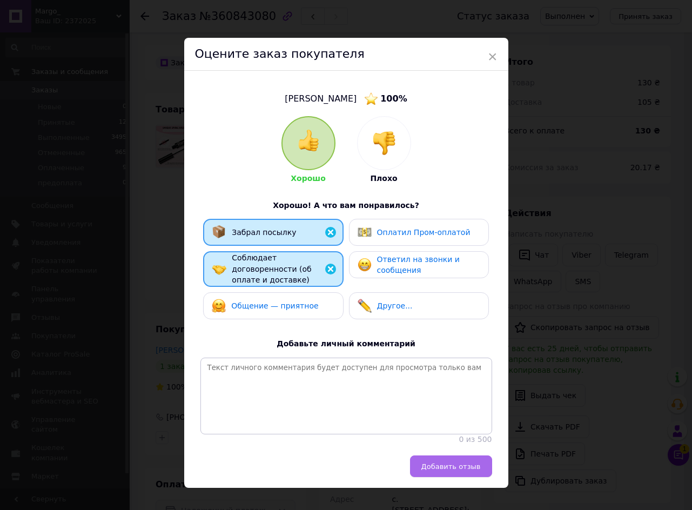
click at [441, 460] on button "Добавить отзыв" at bounding box center [451, 466] width 82 height 22
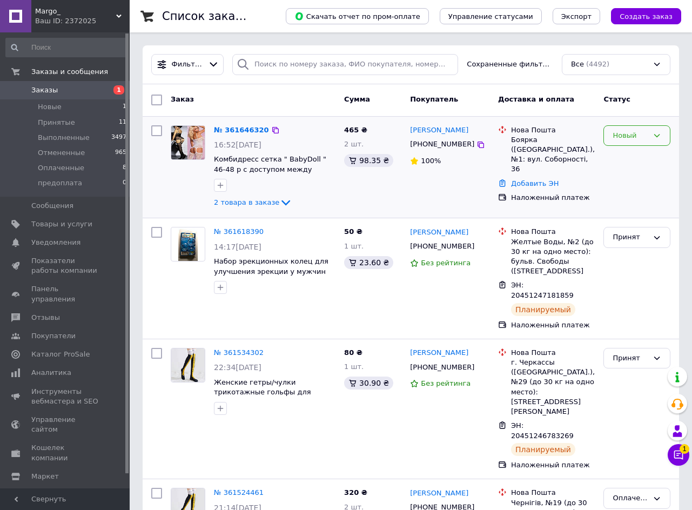
click at [620, 134] on div "Новый" at bounding box center [631, 135] width 36 height 11
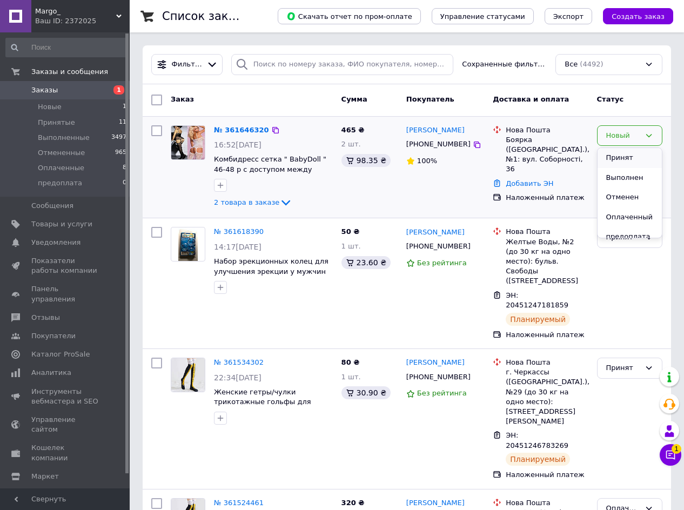
click at [617, 163] on li "Принят" at bounding box center [629, 158] width 64 height 20
click at [248, 129] on link "№ 361646320" at bounding box center [239, 130] width 50 height 8
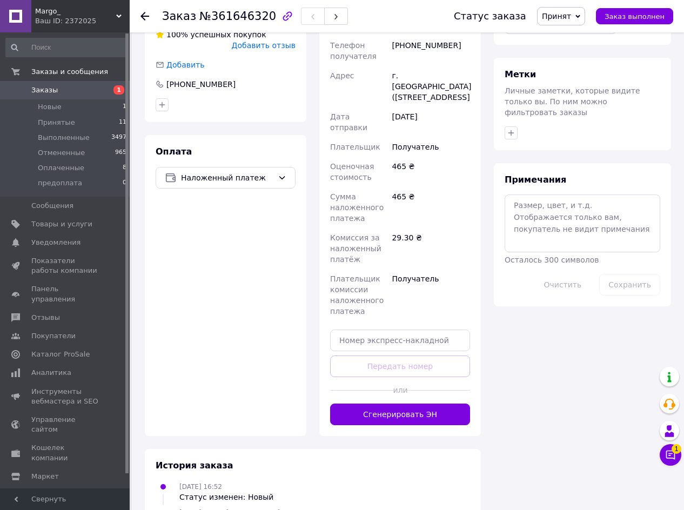
scroll to position [479, 0]
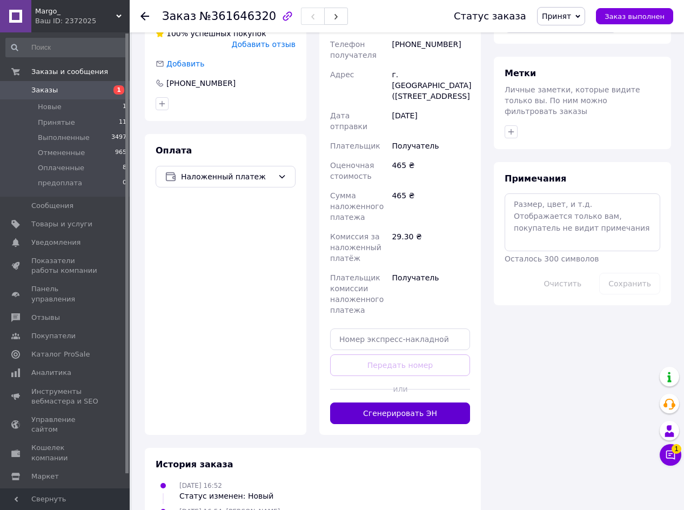
click at [408, 402] on button "Сгенерировать ЭН" at bounding box center [400, 413] width 140 height 22
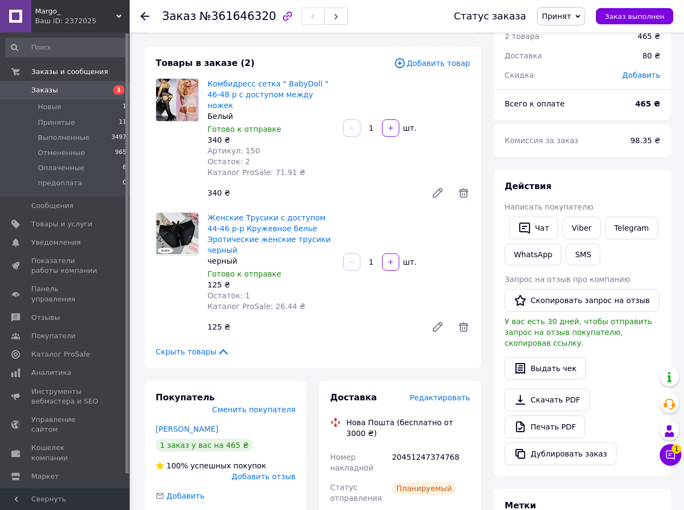
scroll to position [0, 0]
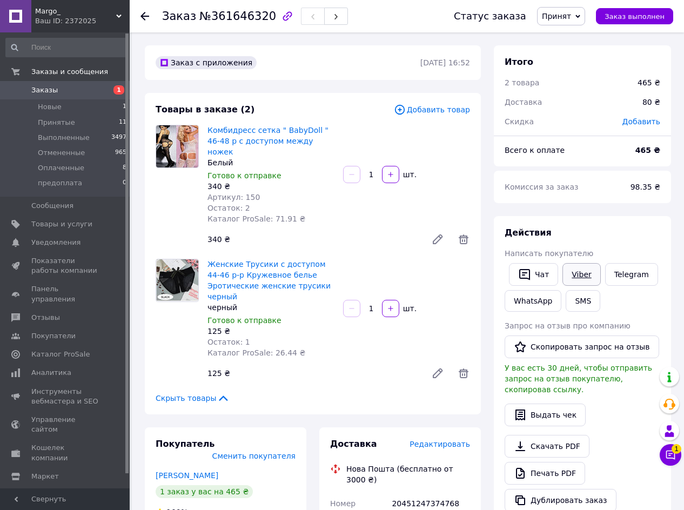
click at [576, 277] on link "Viber" at bounding box center [581, 274] width 38 height 23
click at [233, 260] on link "Женские Трусики с доступом 44-46 р-р Кружевное белье Эротические женские трусик…" at bounding box center [268, 280] width 123 height 41
click at [145, 20] on use at bounding box center [144, 16] width 9 height 9
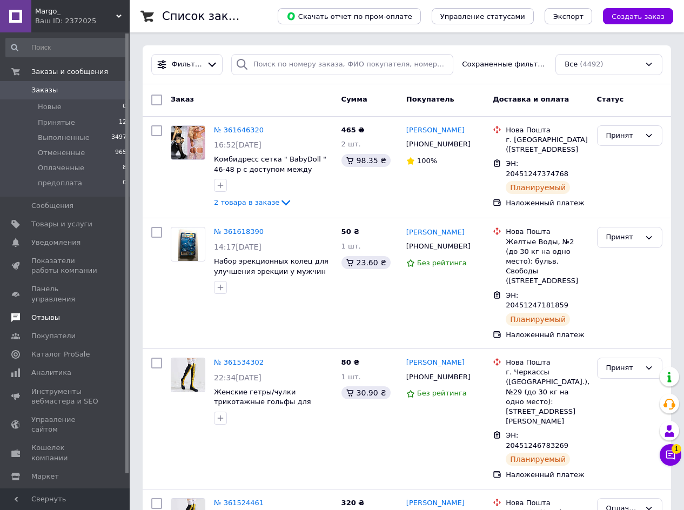
click at [45, 313] on span "Отзывы" at bounding box center [45, 318] width 29 height 10
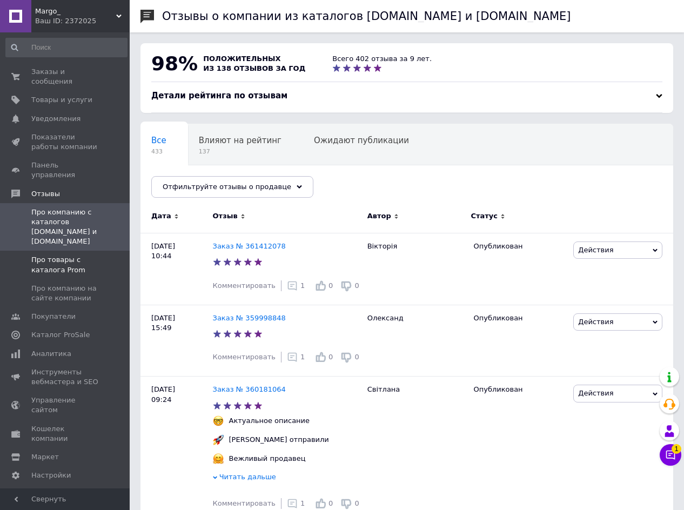
click at [58, 255] on span "Про товары с каталога Prom" at bounding box center [65, 264] width 69 height 19
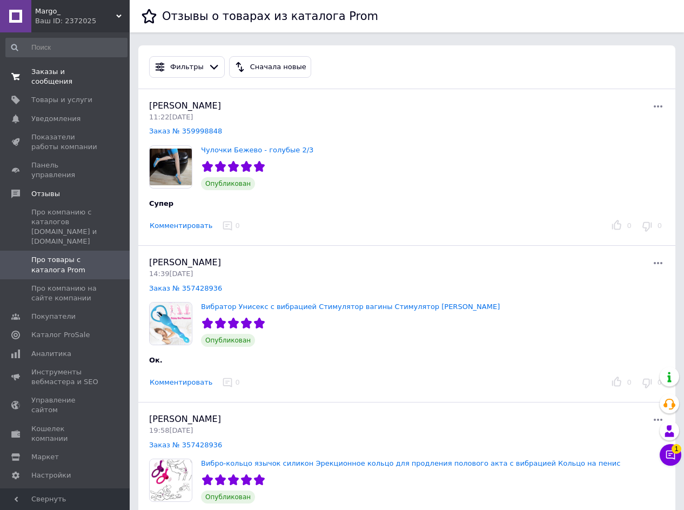
click at [63, 66] on link "Заказы и сообщения 0 0" at bounding box center [66, 77] width 133 height 28
